Goal: Task Accomplishment & Management: Manage account settings

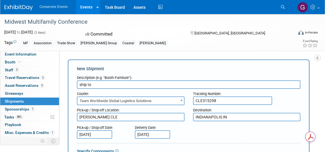
select select "569"
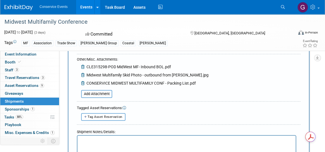
click at [81, 6] on link "Events" at bounding box center [86, 7] width 21 height 14
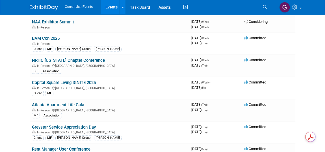
scroll to position [565, 0]
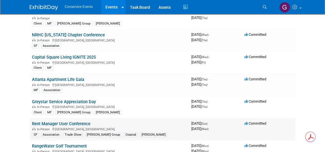
click at [74, 121] on link "Rent Manager User Conference" at bounding box center [61, 123] width 58 height 5
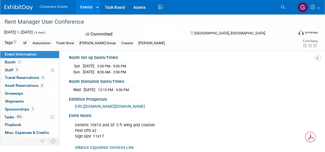
scroll to position [103, 0]
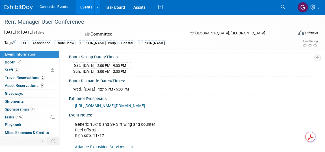
click at [119, 108] on span "https://urldefense.com/v3/__https://info.rentmanager.com/e3t/Ctc/OM*113/ch8K704…" at bounding box center [110, 106] width 70 height 5
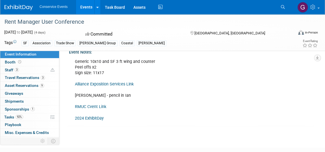
scroll to position [180, 0]
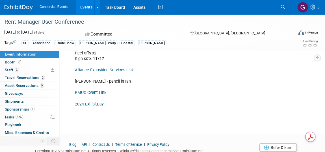
click at [114, 73] on link "Alliance Exposition Services Link" at bounding box center [104, 70] width 59 height 5
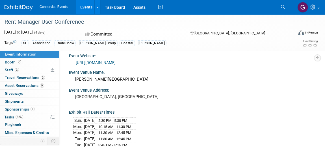
scroll to position [0, 0]
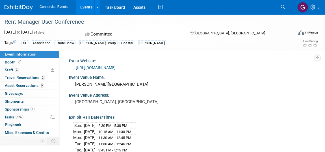
click at [85, 6] on link "Events" at bounding box center [86, 7] width 21 height 14
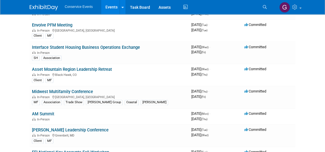
scroll to position [308, 0]
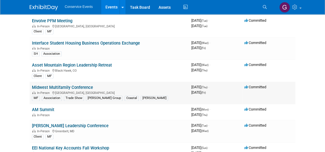
click at [74, 85] on link "Midwest Multifamily Conference" at bounding box center [62, 87] width 61 height 5
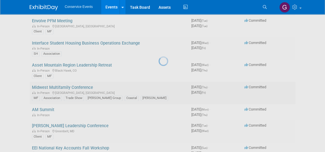
click at [158, 83] on div at bounding box center [162, 76] width 8 height 152
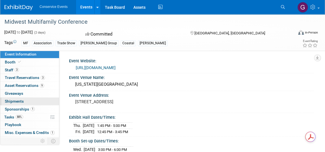
click at [11, 100] on span "Shipments 0" at bounding box center [14, 101] width 19 height 5
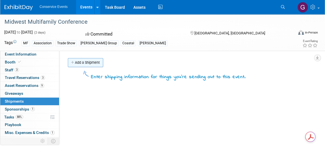
click at [90, 63] on link "Add a Shipment" at bounding box center [85, 62] width 35 height 9
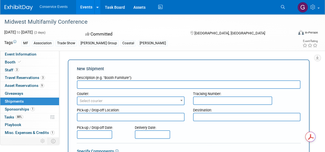
click at [125, 100] on span "Select courier" at bounding box center [130, 101] width 107 height 8
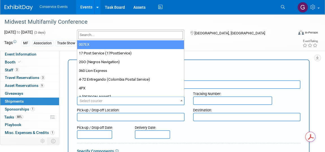
click at [96, 35] on input "search" at bounding box center [130, 35] width 105 height 8
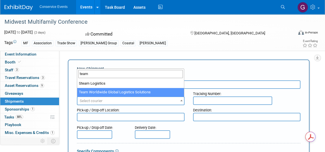
type input "team"
select select "569"
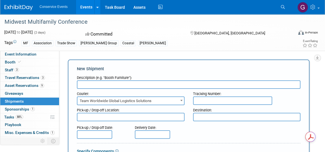
click at [200, 100] on input "text" at bounding box center [232, 101] width 79 height 8
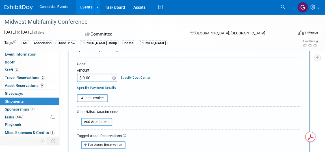
scroll to position [103, 0]
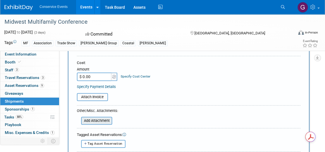
click at [101, 121] on input "file" at bounding box center [77, 121] width 67 height 7
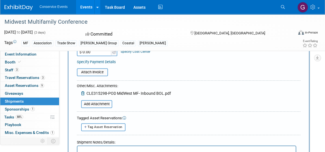
scroll to position [128, 0]
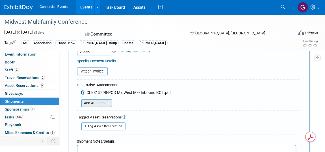
click at [103, 102] on input "file" at bounding box center [77, 103] width 67 height 7
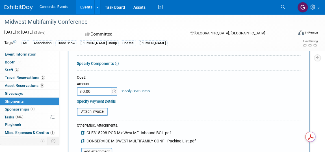
scroll to position [77, 0]
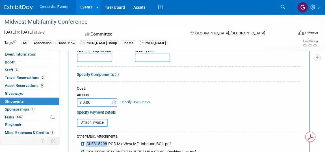
drag, startPoint x: 107, startPoint y: 143, endPoint x: 85, endPoint y: 143, distance: 21.2
click at [85, 143] on div "CLE315298-POD MidWest MF- Inbound BOL.pdf" at bounding box center [126, 144] width 90 height 7
copy div "CLE315298"
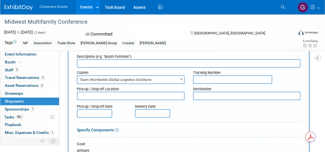
scroll to position [0, 0]
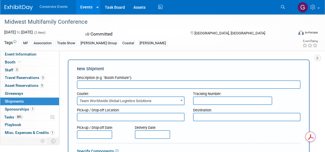
click at [209, 101] on input "text" at bounding box center [232, 101] width 79 height 8
paste input "CLE315298"
type input "CLE315298"
click at [138, 119] on textarea at bounding box center [131, 117] width 108 height 8
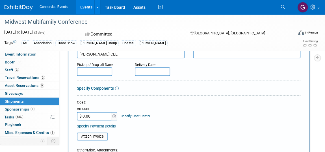
scroll to position [77, 0]
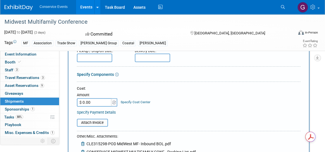
type textarea "Taylor CLE"
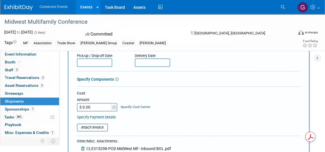
scroll to position [0, 0]
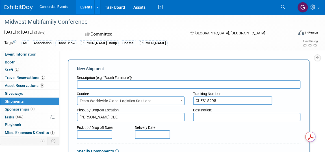
click at [203, 115] on textarea at bounding box center [247, 117] width 108 height 8
paste textarea "INDIANAPOLIS IN"
type textarea "INDIANAPOLIS IN"
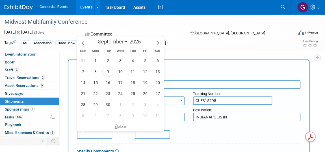
click at [88, 132] on input "text" at bounding box center [94, 135] width 35 height 8
click at [135, 62] on span "4" at bounding box center [132, 60] width 11 height 11
type input "Sep 4, 2025"
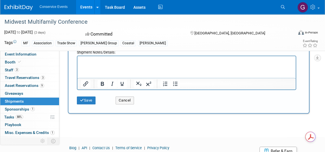
scroll to position [231, 0]
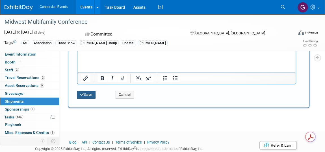
click at [82, 91] on button "Save" at bounding box center [86, 95] width 19 height 8
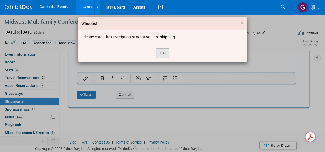
click at [164, 52] on button "OK" at bounding box center [162, 53] width 13 height 10
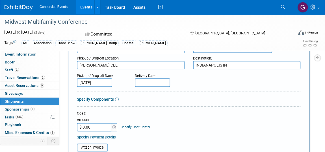
scroll to position [0, 0]
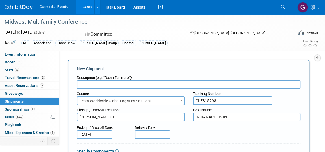
click at [124, 84] on input "text" at bounding box center [188, 85] width 223 height 8
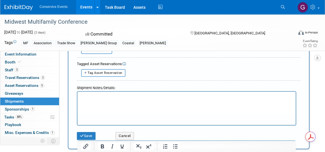
scroll to position [231, 0]
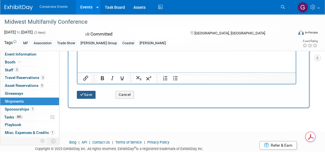
type input "ship to"
click at [87, 92] on button "Save" at bounding box center [86, 95] width 19 height 8
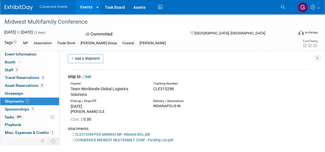
scroll to position [0, 0]
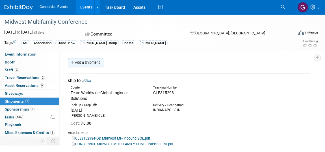
click at [95, 63] on link "Add a Shipment" at bounding box center [85, 62] width 35 height 9
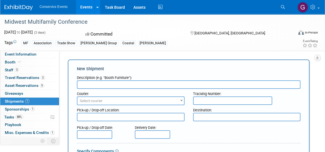
click at [94, 82] on input "text" at bounding box center [188, 85] width 223 height 8
type input "Return all properties"
click at [118, 97] on span "Select courier" at bounding box center [131, 101] width 108 height 9
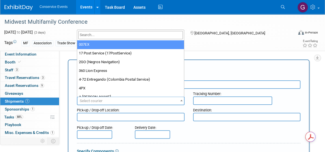
click at [98, 35] on input "search" at bounding box center [130, 35] width 105 height 8
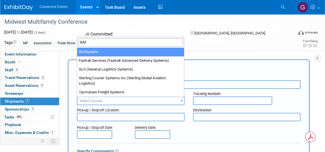
click at [100, 41] on input "teM" at bounding box center [130, 42] width 105 height 8
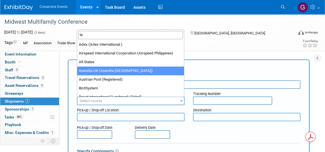
type input "t"
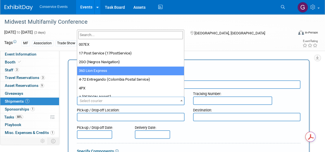
select select "5"
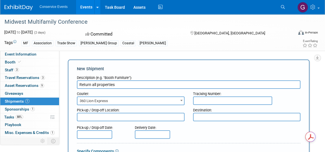
click at [113, 106] on div "Pick-up / Drop-off Location:" at bounding box center [131, 109] width 108 height 8
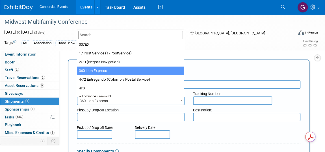
click at [113, 101] on span "360 Lion Express" at bounding box center [130, 101] width 107 height 8
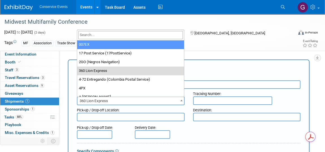
click at [102, 34] on input "search" at bounding box center [130, 35] width 105 height 8
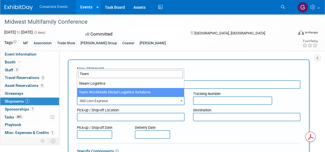
type input "Team"
select select "569"
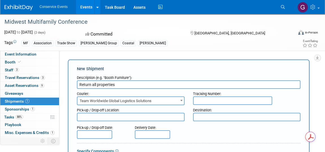
click at [198, 101] on input "text" at bounding box center [232, 101] width 79 height 8
paste input "INDIANAPOLIS IN"
type input "I"
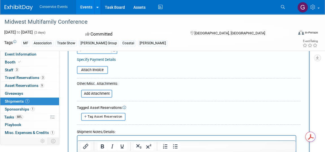
scroll to position [128, 0]
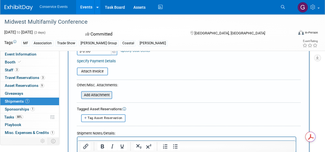
click at [99, 93] on input "file" at bounding box center [77, 95] width 67 height 7
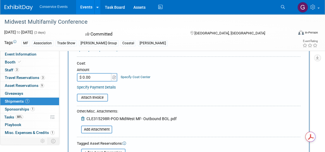
scroll to position [103, 0]
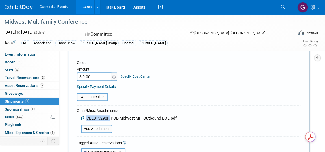
drag, startPoint x: 108, startPoint y: 118, endPoint x: 88, endPoint y: 118, distance: 20.9
click at [88, 118] on span "CLE315298R-POD MidWest MF- Outbound BOL.pdf" at bounding box center [131, 118] width 90 height 5
copy span "CLE315298R"
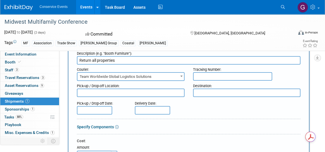
scroll to position [0, 0]
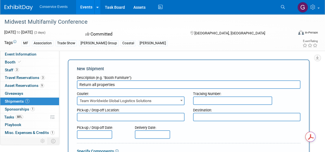
click at [208, 100] on input "text" at bounding box center [232, 101] width 79 height 8
paste input "CLE315298R"
type input "CLE315298R"
click at [201, 117] on textarea at bounding box center [247, 117] width 108 height 8
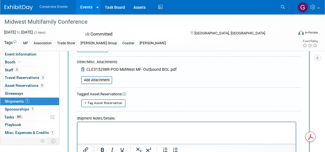
scroll to position [180, 0]
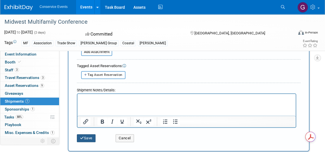
type textarea "Taylor CLE"
click at [88, 138] on button "Save" at bounding box center [86, 138] width 19 height 8
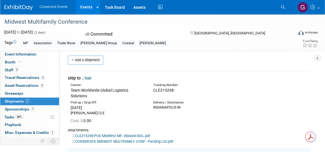
scroll to position [0, 0]
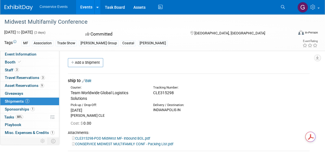
click at [91, 82] on link "Edit" at bounding box center [86, 81] width 9 height 4
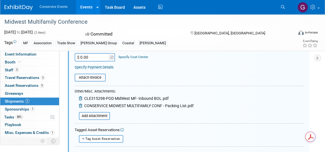
scroll to position [136, 0]
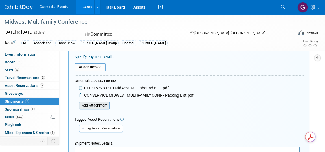
click at [104, 104] on input "file" at bounding box center [75, 105] width 67 height 7
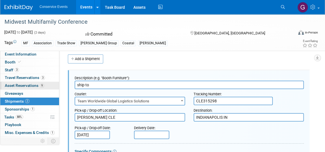
scroll to position [0, 0]
